Goal: Task Accomplishment & Management: Manage account settings

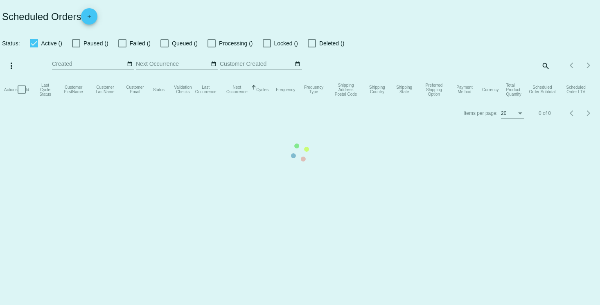
checkbox input "true"
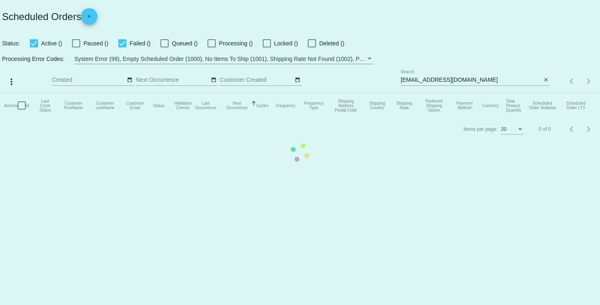
click at [545, 93] on mat-table "Actions Id Last Cycle Status Customer FirstName Customer LastName Customer Emai…" at bounding box center [300, 105] width 600 height 25
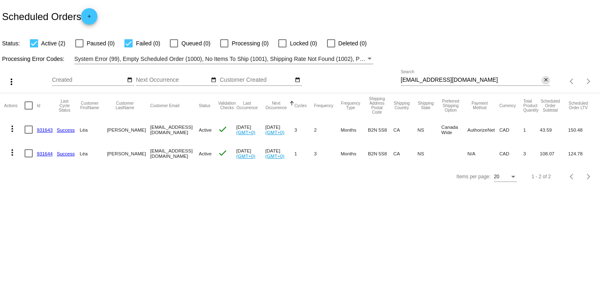
click at [545, 81] on mat-icon "close" at bounding box center [546, 80] width 6 height 7
click at [543, 82] on mat-icon "search" at bounding box center [545, 81] width 10 height 13
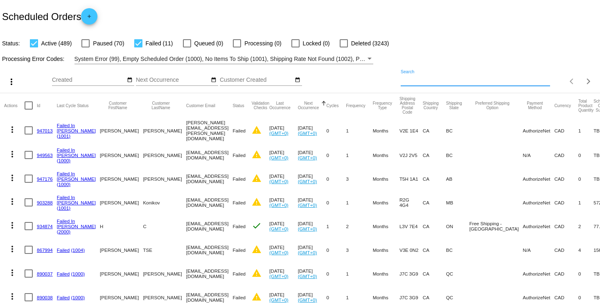
click at [462, 83] on input "Search" at bounding box center [475, 80] width 149 height 7
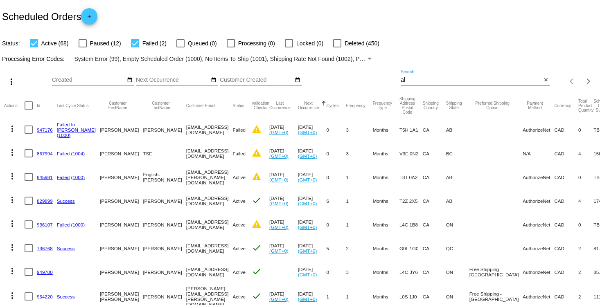
type input "a"
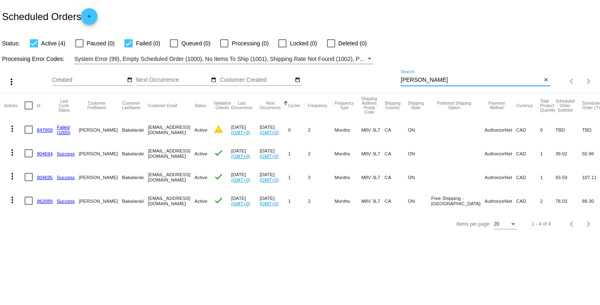
type input "[PERSON_NAME]"
click at [47, 153] on link "904694" at bounding box center [45, 153] width 16 height 5
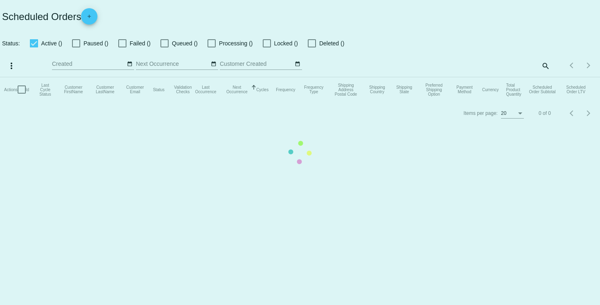
checkbox input "true"
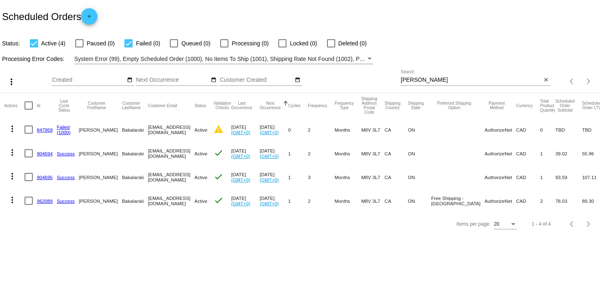
click at [30, 132] on div at bounding box center [29, 130] width 8 height 8
click at [29, 134] on input "checkbox" at bounding box center [28, 134] width 0 height 0
checkbox input "true"
click at [30, 154] on div at bounding box center [29, 153] width 8 height 8
click at [29, 158] on input "checkbox" at bounding box center [28, 158] width 0 height 0
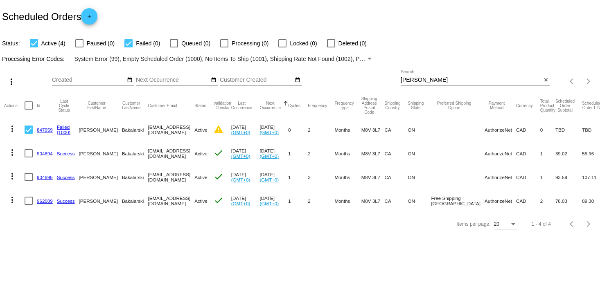
checkbox input "true"
click at [26, 179] on div at bounding box center [29, 177] width 8 height 8
click at [28, 181] on input "checkbox" at bounding box center [28, 181] width 0 height 0
checkbox input "true"
click at [28, 203] on div at bounding box center [29, 201] width 8 height 8
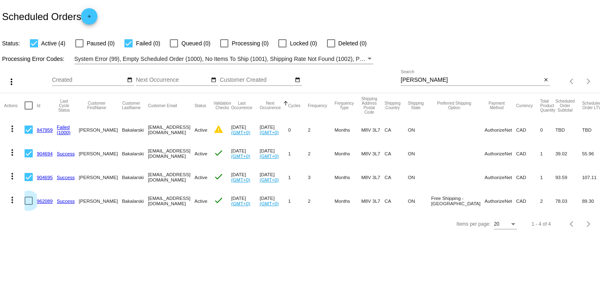
click at [28, 205] on input "checkbox" at bounding box center [28, 205] width 0 height 0
checkbox input "true"
click at [16, 129] on mat-icon "more_vert" at bounding box center [12, 129] width 10 height 10
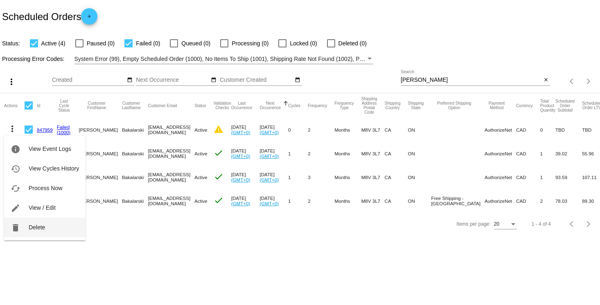
click at [49, 224] on button "delete Delete" at bounding box center [44, 228] width 81 height 20
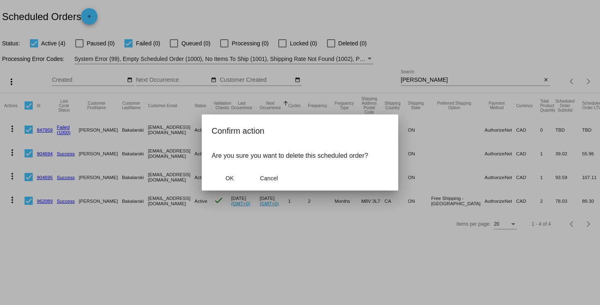
click at [231, 188] on mat-dialog-actions "OK Cancel" at bounding box center [300, 178] width 177 height 25
click at [231, 182] on button "OK" at bounding box center [230, 178] width 36 height 15
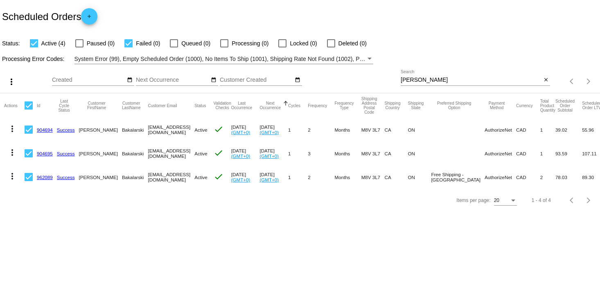
click at [15, 130] on mat-icon "more_vert" at bounding box center [12, 129] width 10 height 10
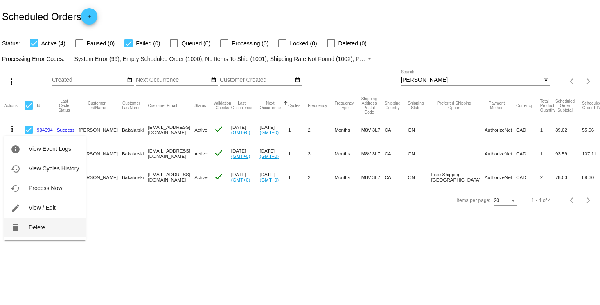
click at [49, 228] on button "delete Delete" at bounding box center [44, 228] width 81 height 20
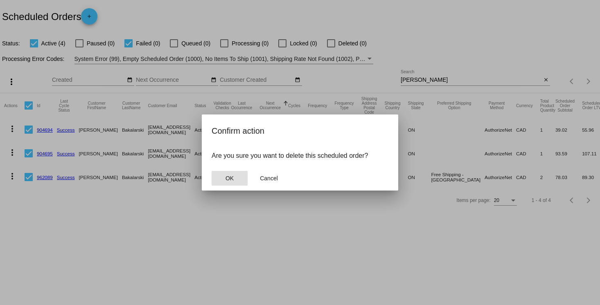
click at [228, 174] on button "OK" at bounding box center [230, 178] width 36 height 15
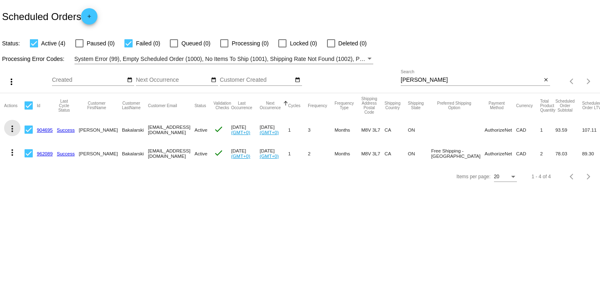
click at [13, 128] on mat-icon "more_vert" at bounding box center [12, 129] width 10 height 10
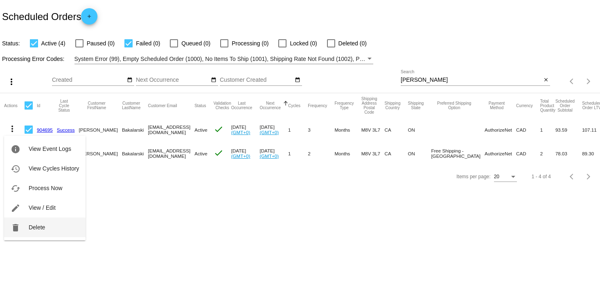
click at [33, 228] on span "Delete" at bounding box center [37, 227] width 16 height 7
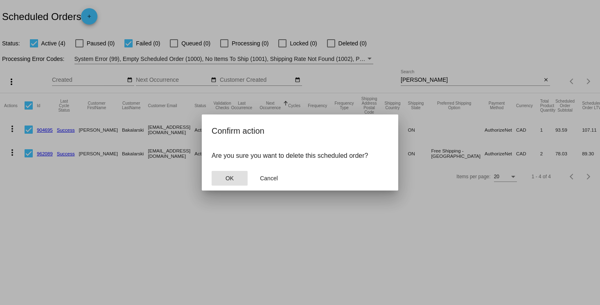
click at [232, 182] on button "OK" at bounding box center [230, 178] width 36 height 15
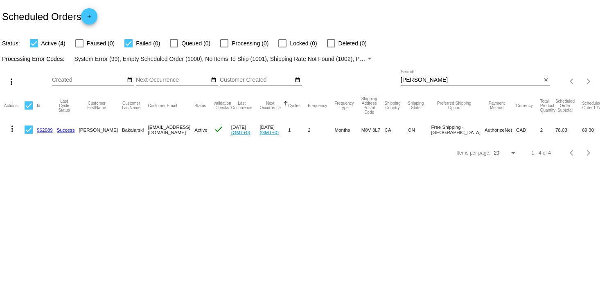
click at [13, 130] on mat-icon "more_vert" at bounding box center [12, 129] width 10 height 10
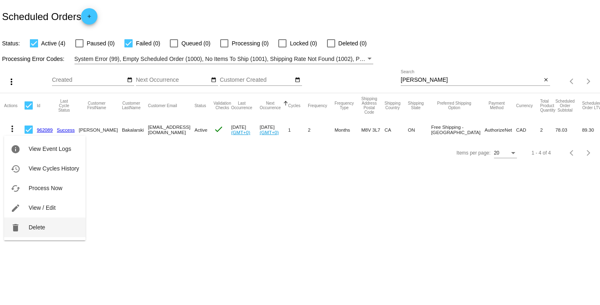
click at [61, 226] on button "delete Delete" at bounding box center [44, 228] width 81 height 20
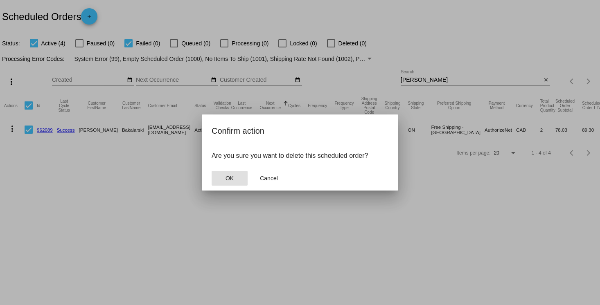
click at [231, 181] on span "OK" at bounding box center [229, 178] width 8 height 7
